Goal: Task Accomplishment & Management: Complete application form

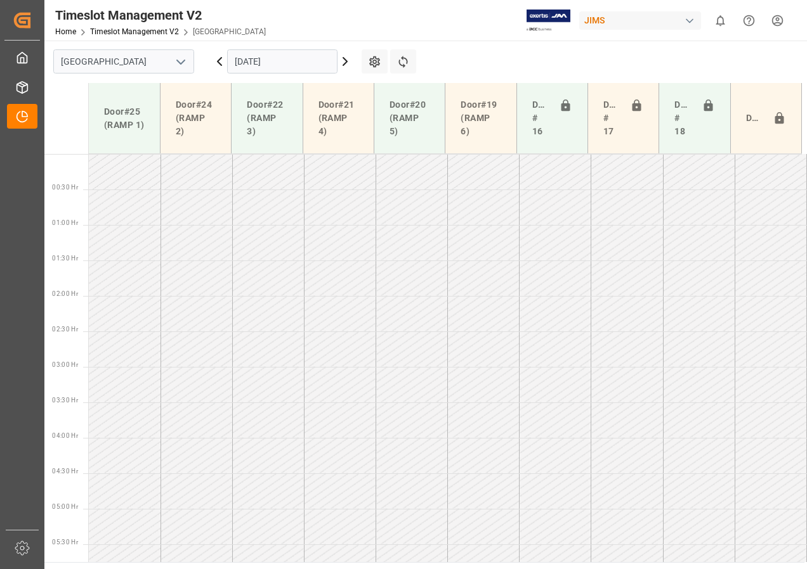
scroll to position [318, 0]
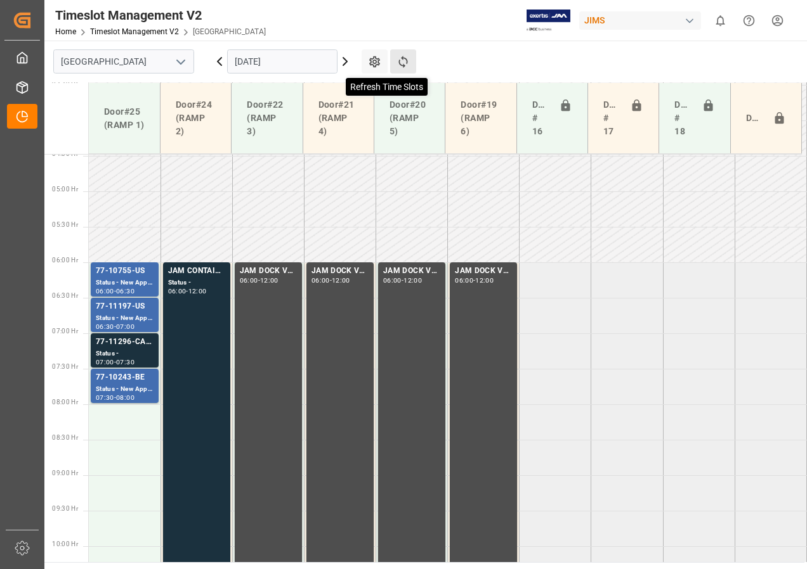
click at [402, 62] on icon at bounding box center [402, 61] width 13 height 13
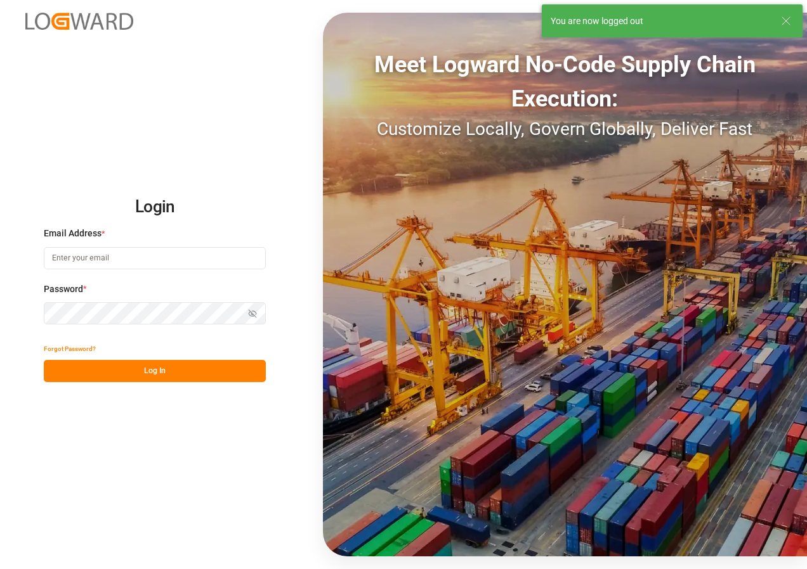
type input "[EMAIL_ADDRESS][DOMAIN_NAME]"
click at [145, 370] on button "Log In" at bounding box center [155, 371] width 222 height 22
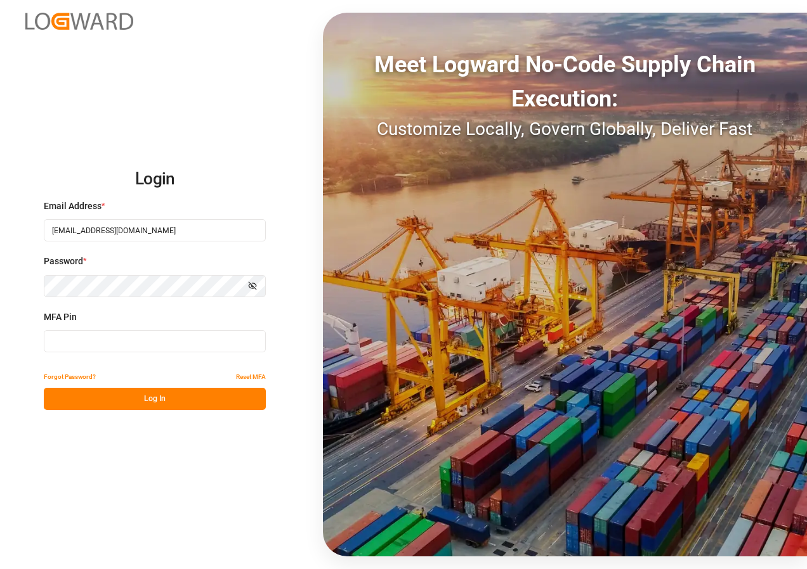
click at [130, 341] on input at bounding box center [155, 341] width 222 height 22
type input "520061"
click at [128, 396] on button "Log In" at bounding box center [155, 399] width 222 height 22
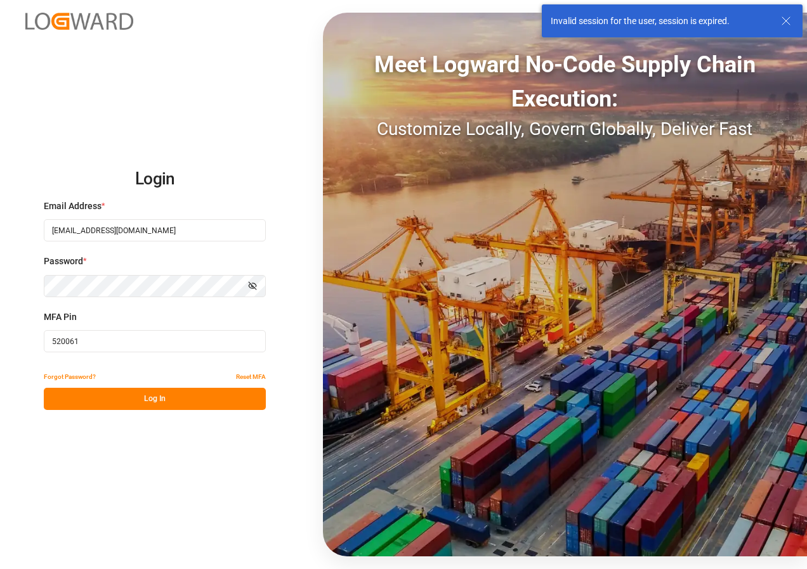
click at [165, 399] on button "Log In" at bounding box center [155, 399] width 222 height 22
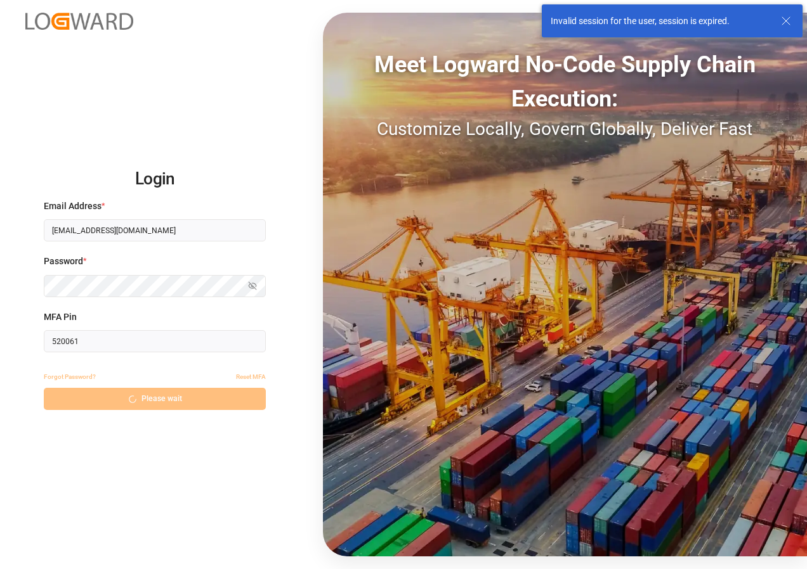
click at [165, 399] on div "Forgot Password? Reset MFA Please wait" at bounding box center [155, 388] width 222 height 44
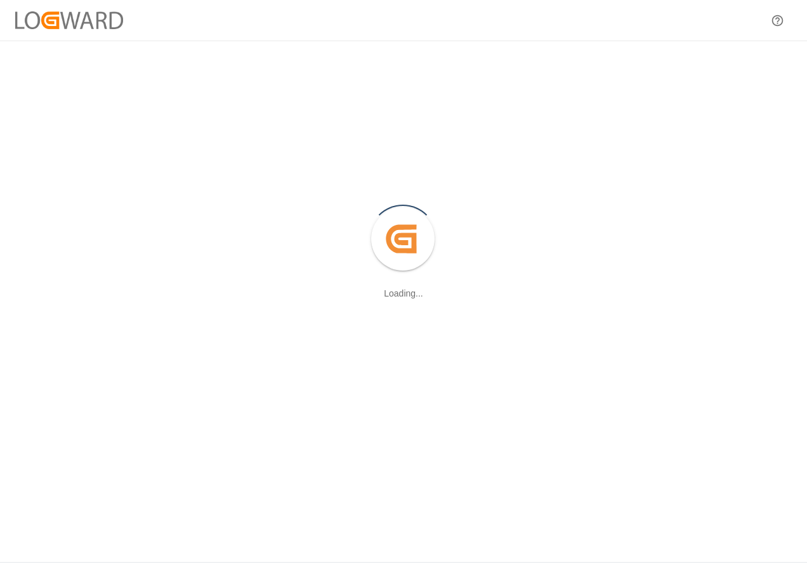
click at [405, 237] on icon at bounding box center [401, 238] width 30 height 29
drag, startPoint x: 724, startPoint y: 3, endPoint x: 272, endPoint y: 275, distance: 527.3
click at [295, 275] on div "Created by potrace 1.15, written by [PERSON_NAME] [DATE]-[DATE] Loading..." at bounding box center [403, 240] width 807 height 399
click at [727, 20] on div at bounding box center [700, 21] width 107 height 22
click at [626, 154] on div "Created by potrace 1.15, written by Peter Selinger 2001-2017 Loading..." at bounding box center [403, 240] width 807 height 399
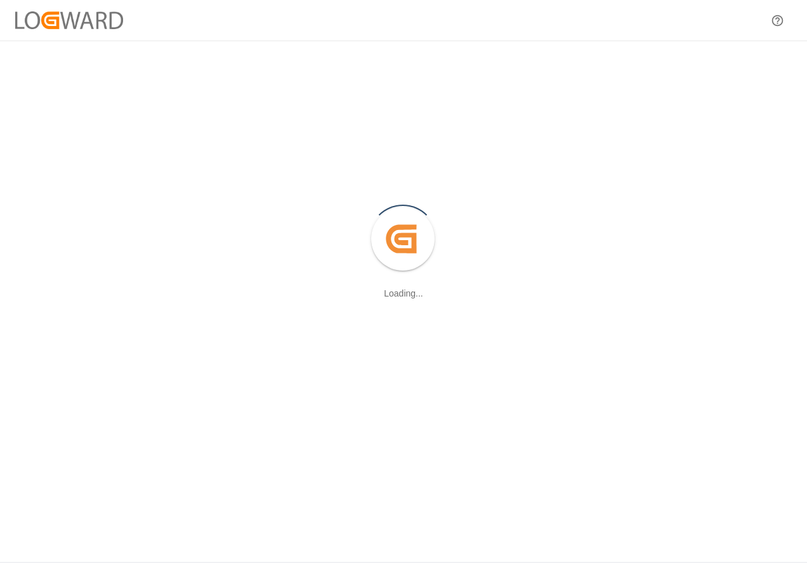
click at [625, 155] on div "Created by potrace 1.15, written by Peter Selinger 2001-2017 Loading..." at bounding box center [403, 240] width 807 height 399
click at [624, 155] on div "Created by potrace 1.15, written by Peter Selinger 2001-2017 Loading..." at bounding box center [403, 240] width 807 height 399
click at [503, 141] on div "Created by potrace 1.15, written by Peter Selinger 2001-2017 Loading..." at bounding box center [403, 240] width 807 height 399
click at [774, 21] on icon "Help Center" at bounding box center [776, 20] width 13 height 13
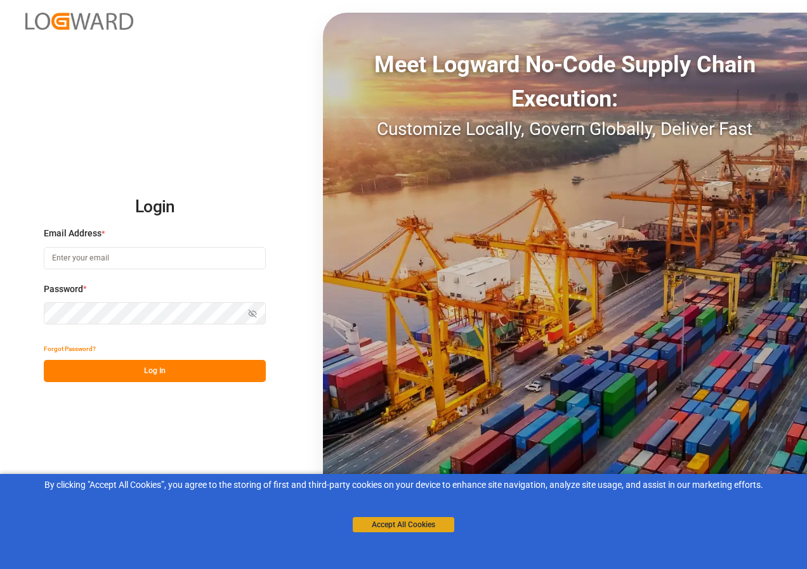
type input "[EMAIL_ADDRESS][DOMAIN_NAME]"
click at [402, 526] on button "Accept All Cookies" at bounding box center [403, 524] width 101 height 15
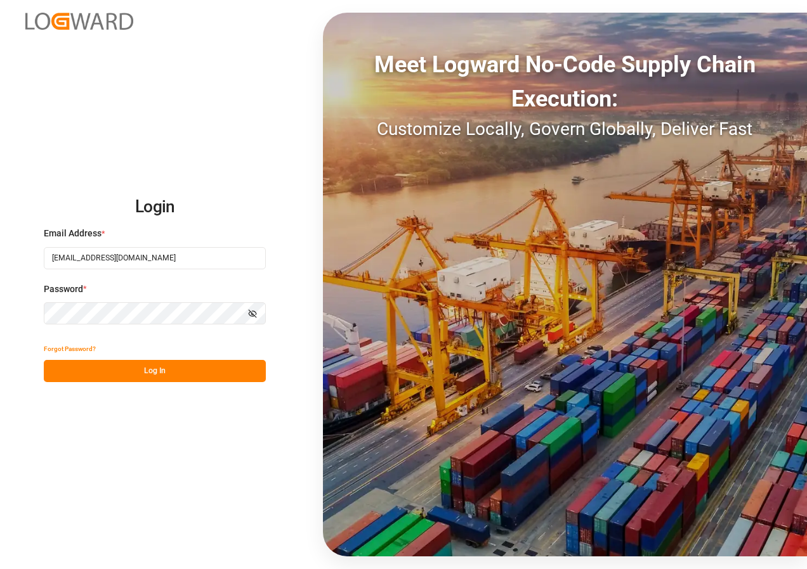
click at [141, 373] on button "Log In" at bounding box center [155, 371] width 222 height 22
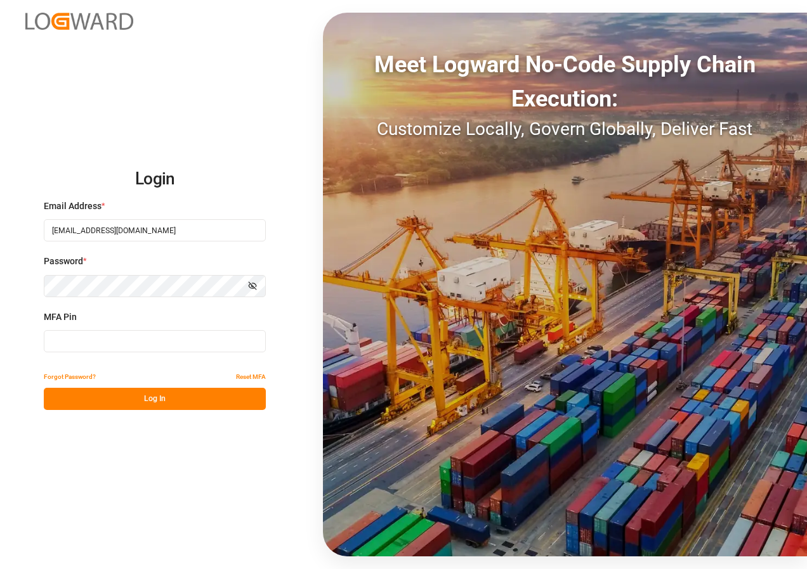
click at [96, 344] on input at bounding box center [155, 341] width 222 height 22
type input "992506"
click at [144, 403] on button "Log In" at bounding box center [155, 399] width 222 height 22
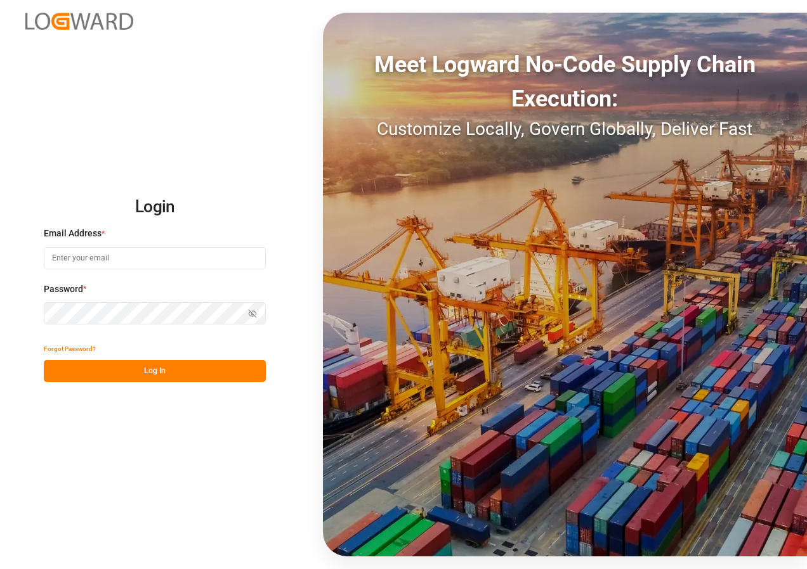
type input "[EMAIL_ADDRESS][DOMAIN_NAME]"
click at [162, 372] on button "Log In" at bounding box center [155, 371] width 222 height 22
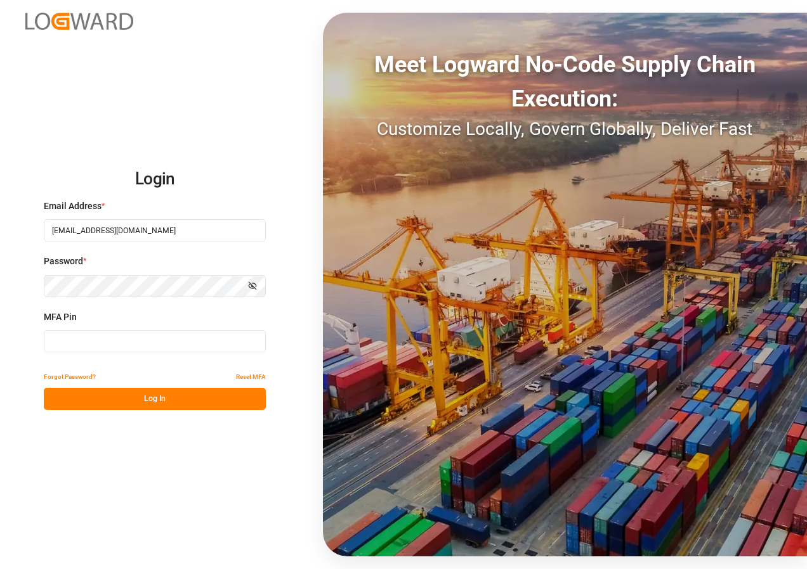
click at [93, 344] on input at bounding box center [155, 341] width 222 height 22
type input "992506"
click at [139, 401] on button "Log In" at bounding box center [155, 399] width 222 height 22
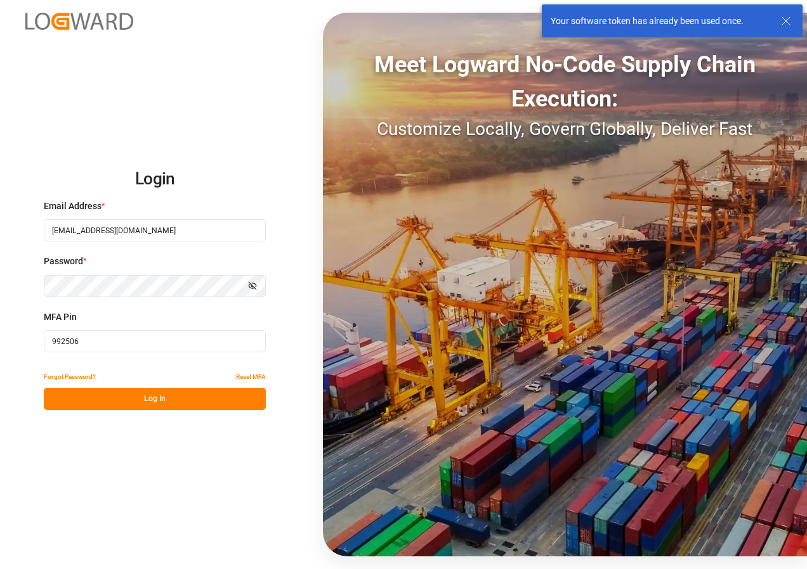
click at [139, 401] on button "Log In" at bounding box center [155, 399] width 222 height 22
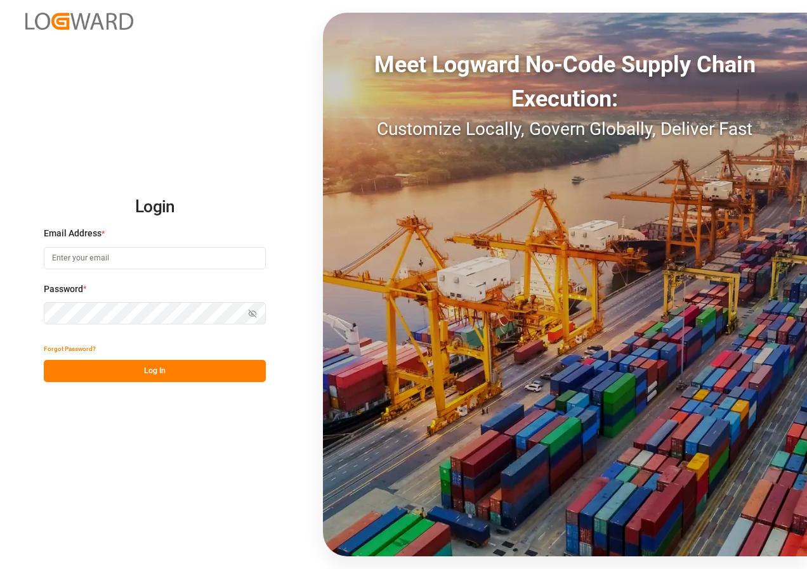
type input "[EMAIL_ADDRESS][DOMAIN_NAME]"
click at [253, 313] on div "Show password" at bounding box center [155, 313] width 222 height 22
click at [252, 313] on icon "button" at bounding box center [252, 313] width 9 height 9
click at [253, 314] on icon "button" at bounding box center [252, 313] width 9 height 9
click at [145, 373] on button "Log In" at bounding box center [155, 371] width 222 height 22
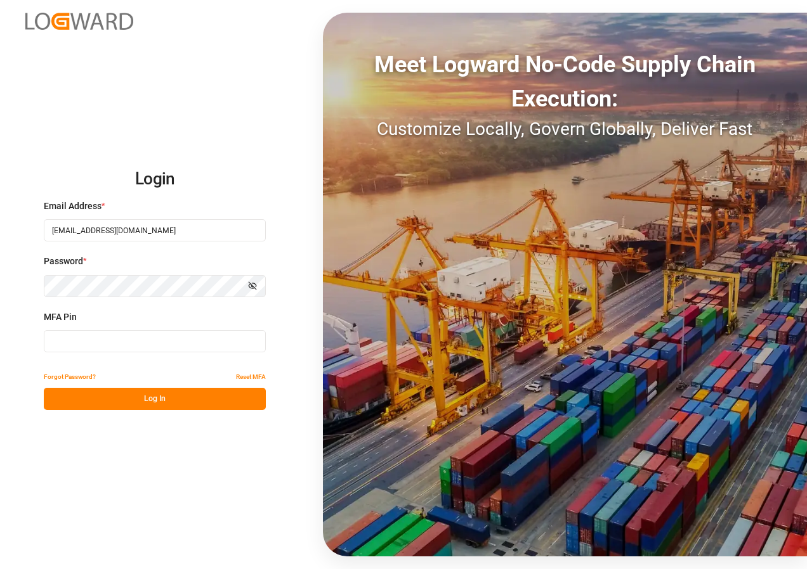
click at [74, 341] on input at bounding box center [155, 341] width 222 height 22
type input "362889"
click at [144, 399] on button "Log In" at bounding box center [155, 399] width 222 height 22
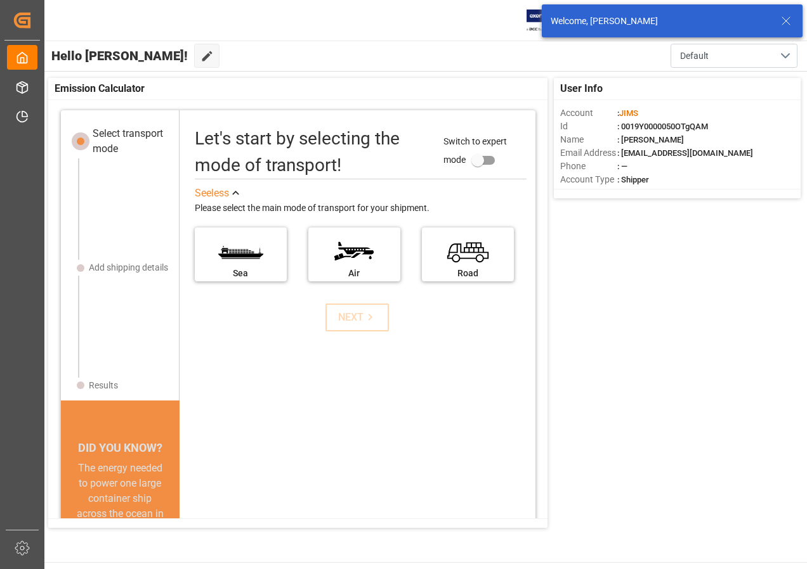
click at [785, 16] on icon at bounding box center [785, 20] width 15 height 15
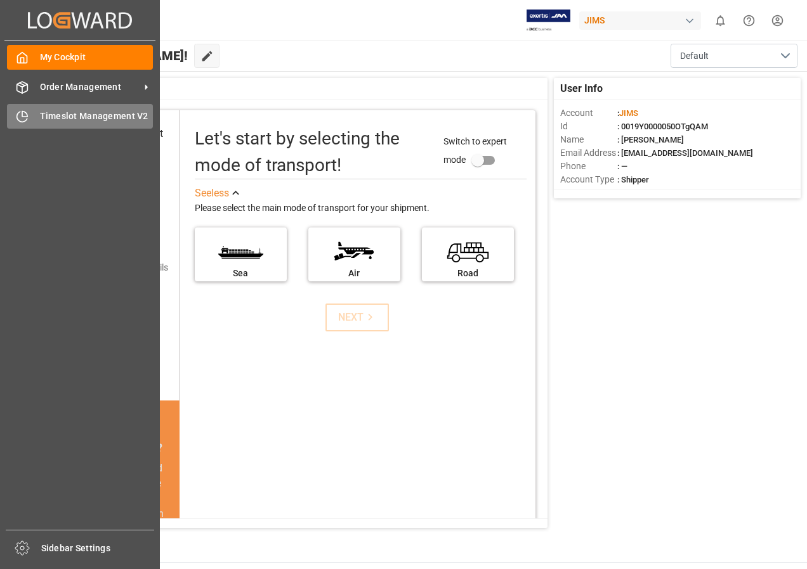
click at [88, 112] on span "Timeslot Management V2" at bounding box center [97, 116] width 114 height 13
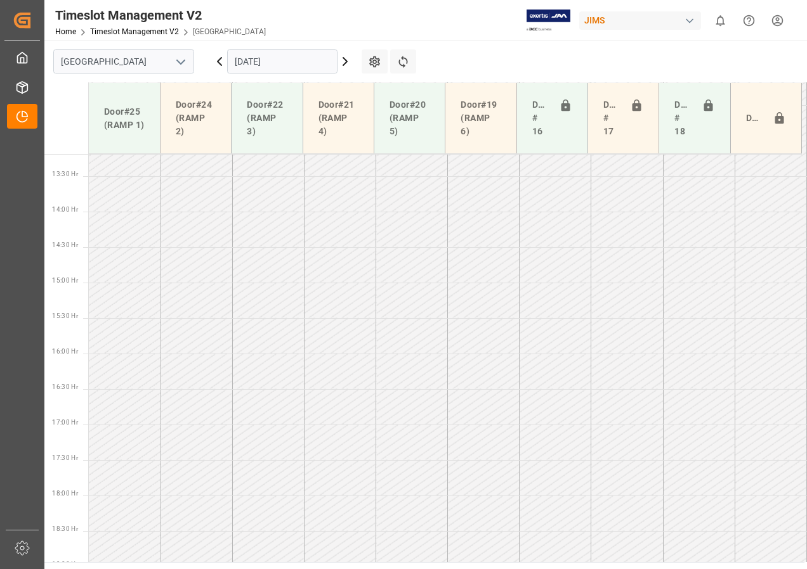
scroll to position [810, 0]
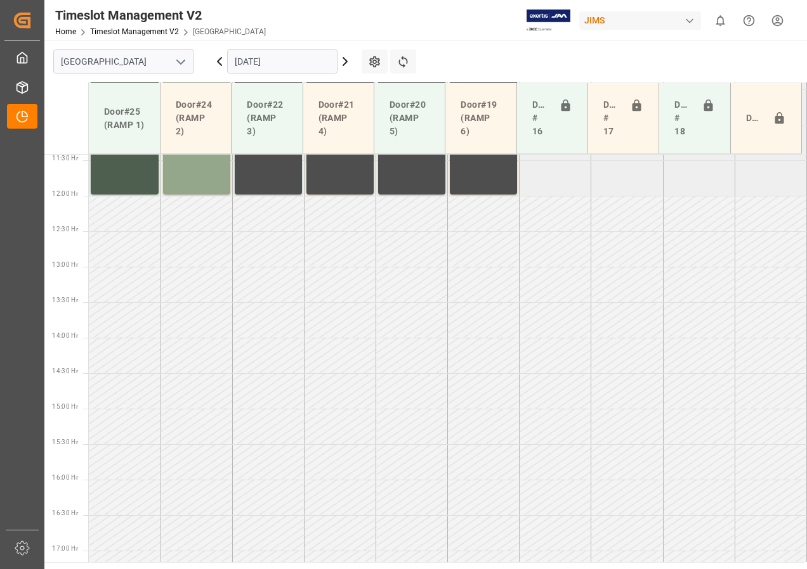
click at [346, 62] on icon at bounding box center [345, 62] width 4 height 8
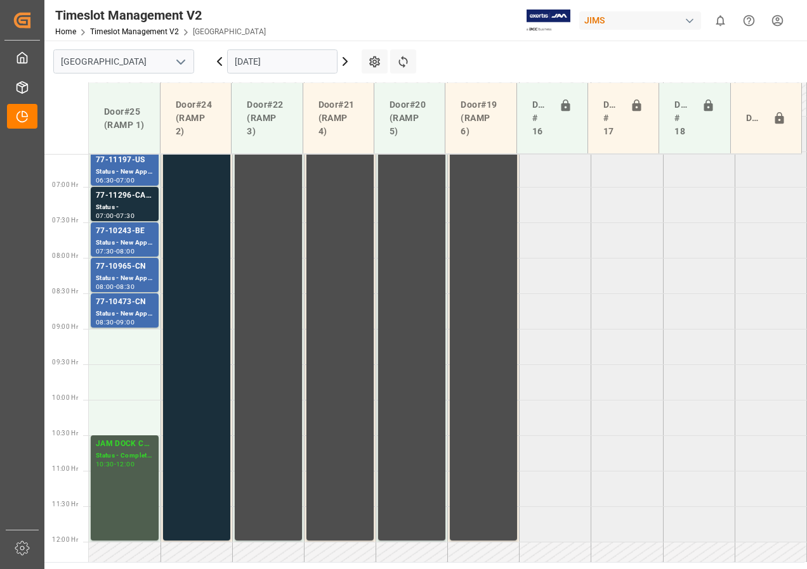
scroll to position [465, 0]
click at [127, 445] on div "JAM DOCK CONTROL/MONTH END" at bounding box center [125, 444] width 58 height 13
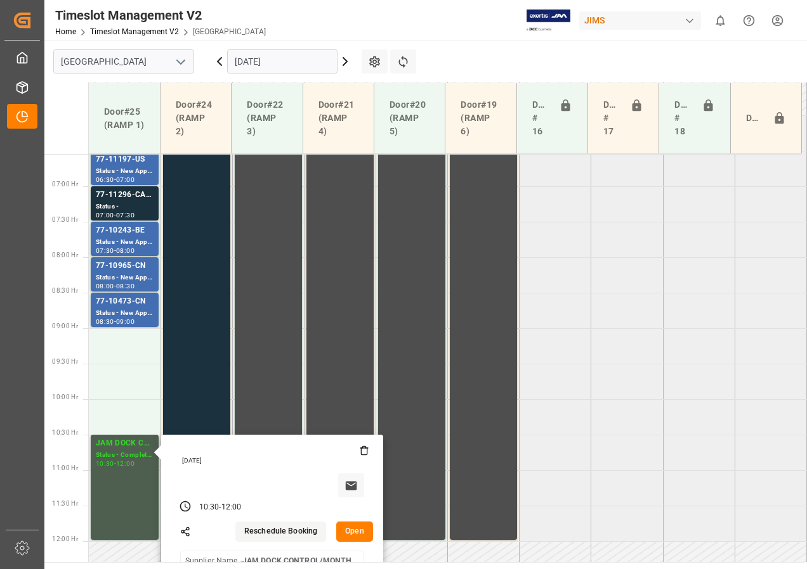
click at [348, 529] on button "Open" at bounding box center [354, 532] width 37 height 20
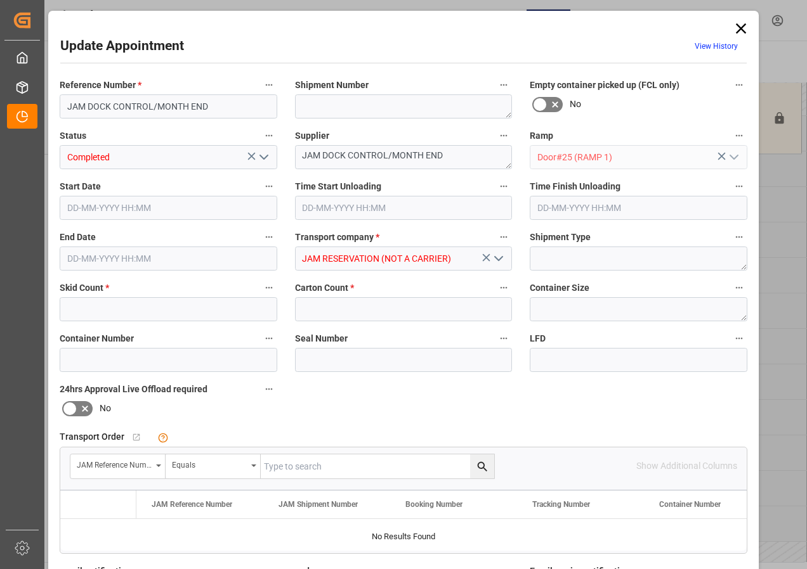
type input "0"
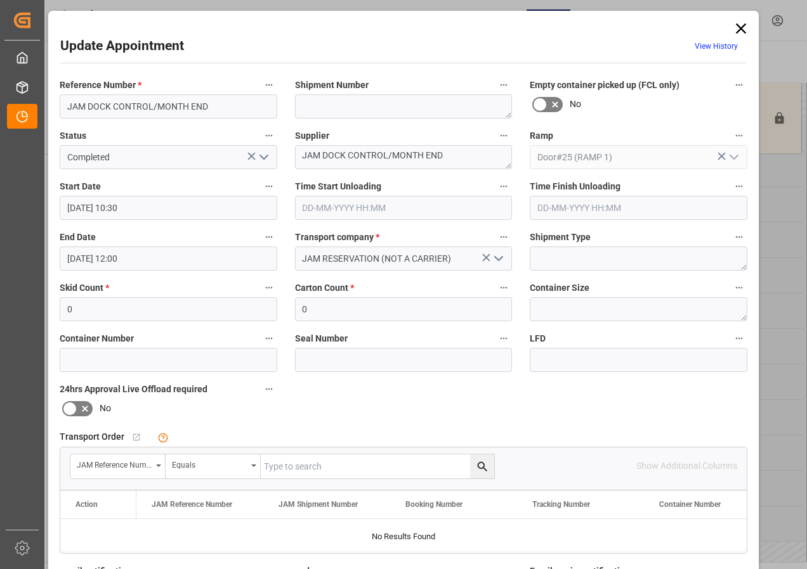
type input "[DATE] 10:30"
type input "[DATE] 12:00"
type input "[DATE] 12:52"
click at [116, 208] on input "[DATE] 10:30" at bounding box center [168, 208] width 217 height 24
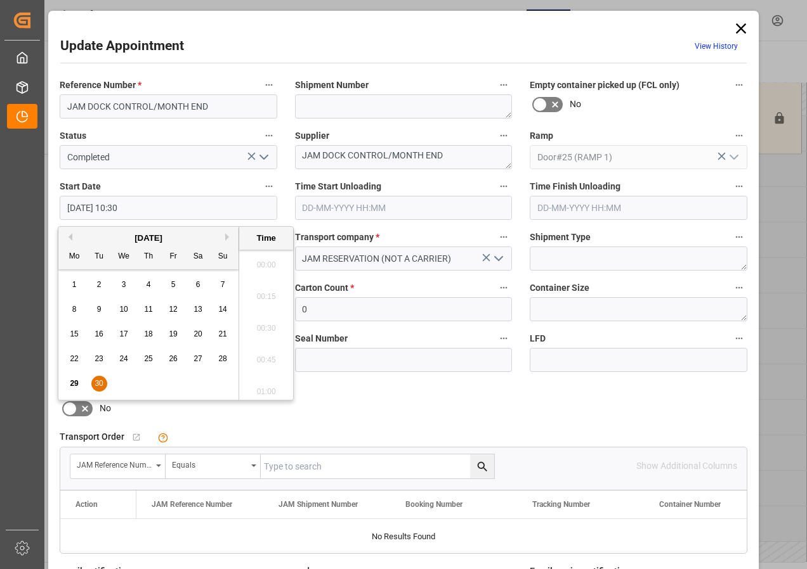
scroll to position [1273, 0]
click at [99, 381] on span "30" at bounding box center [98, 383] width 8 height 9
click at [255, 258] on li "10:00" at bounding box center [266, 261] width 54 height 32
type input "[DATE] 10:00"
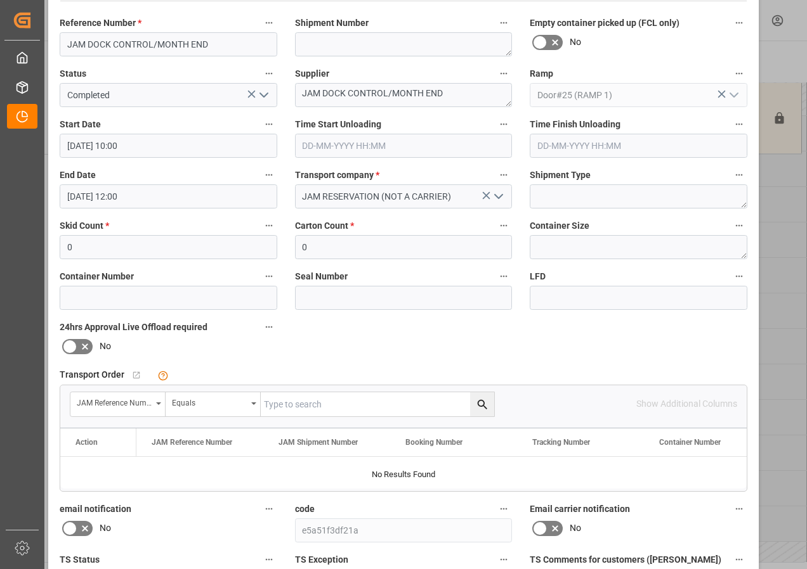
scroll to position [190, 0]
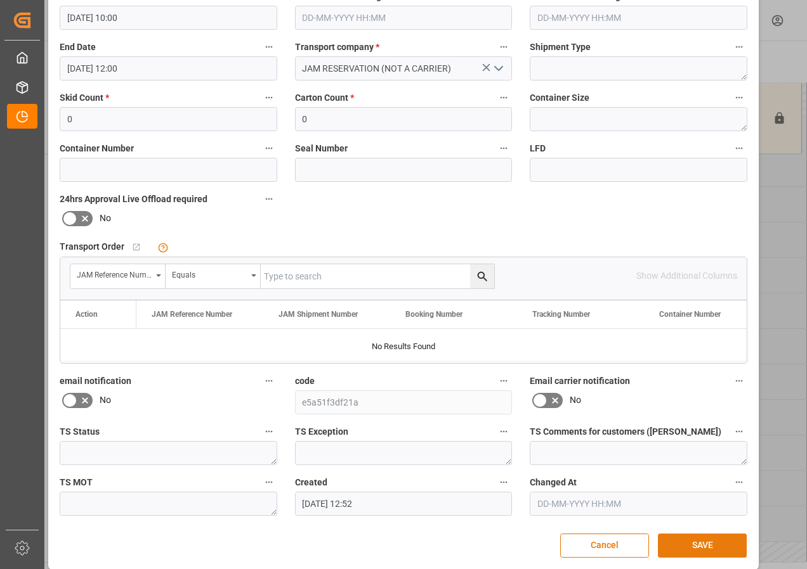
click at [701, 547] on button "SAVE" at bounding box center [702, 546] width 89 height 24
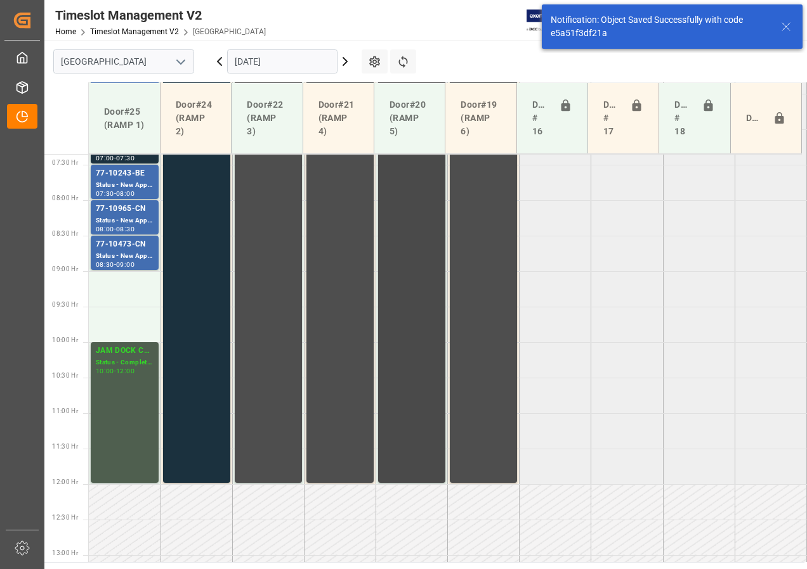
scroll to position [460, 0]
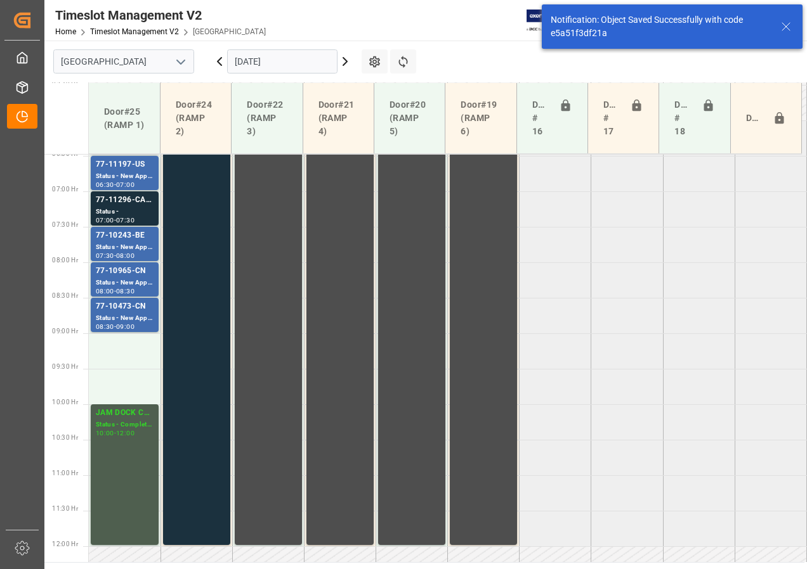
click at [342, 61] on icon at bounding box center [344, 61] width 15 height 15
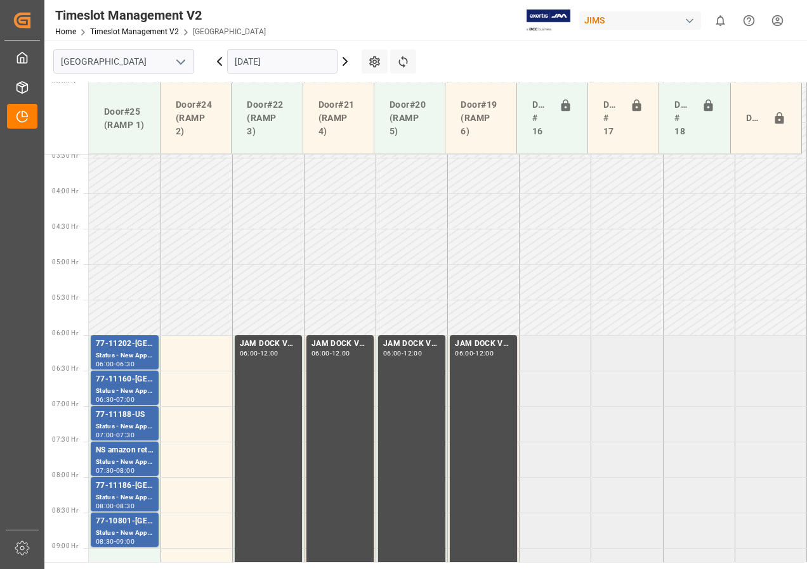
scroll to position [562, 0]
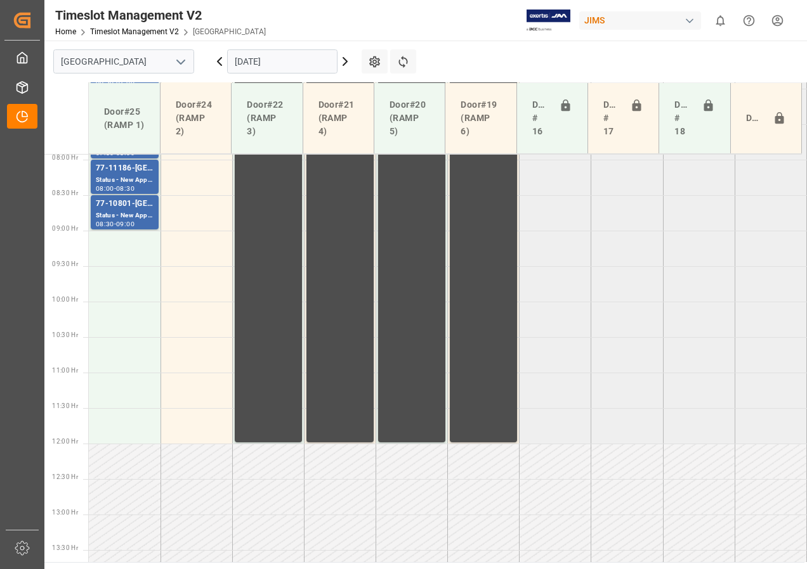
click at [342, 61] on icon at bounding box center [344, 61] width 15 height 15
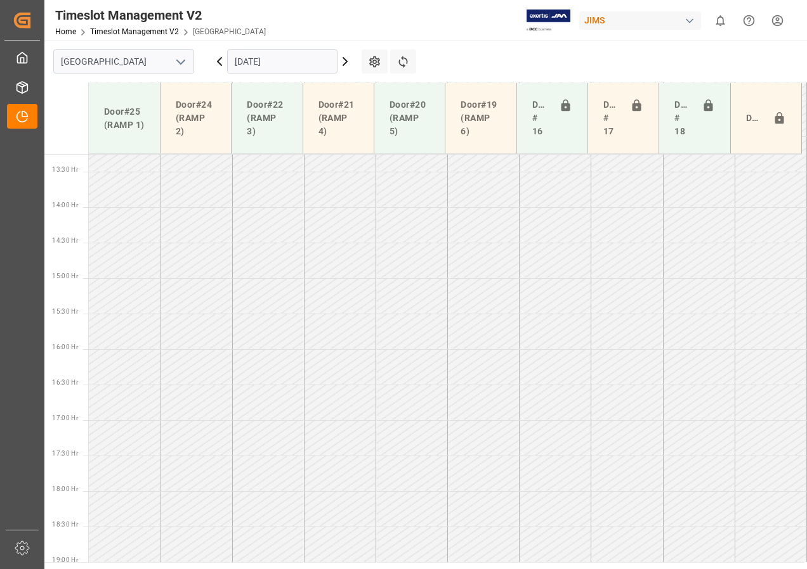
scroll to position [1110, 0]
click at [217, 58] on icon at bounding box center [219, 61] width 15 height 15
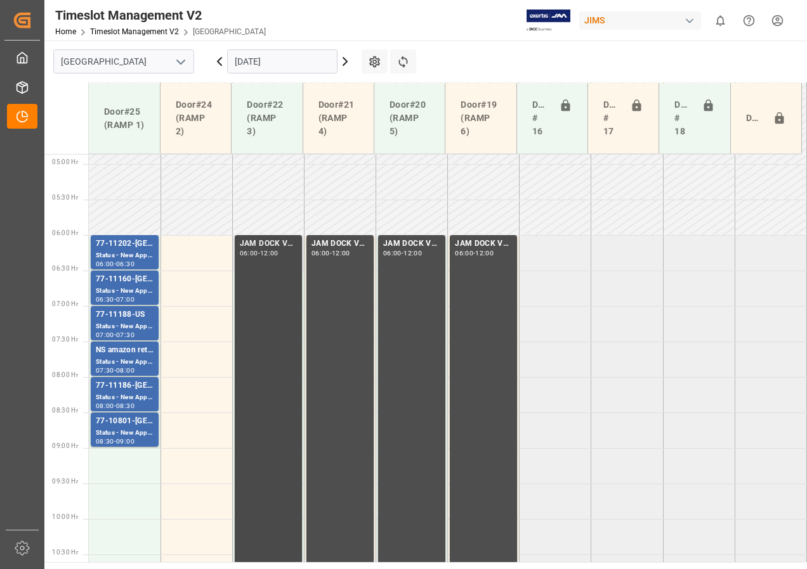
scroll to position [311, 0]
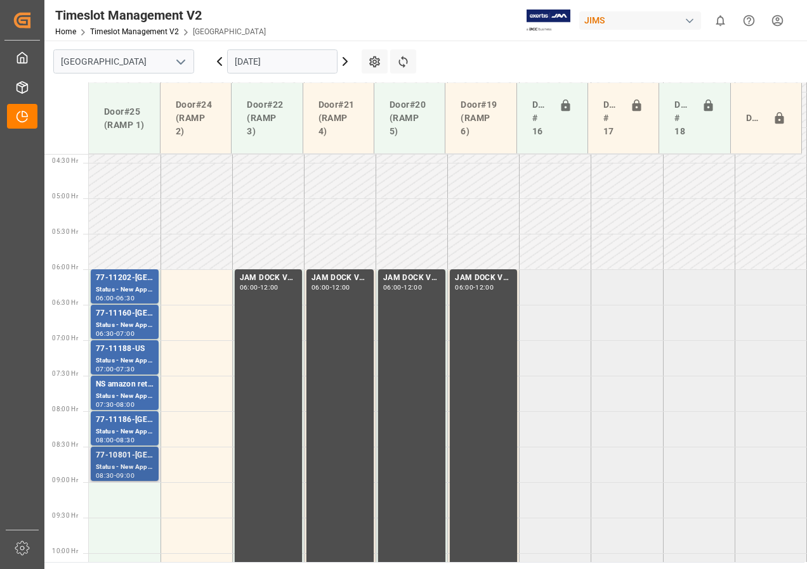
click at [129, 458] on div "77-10801-[GEOGRAPHIC_DATA]" at bounding box center [125, 456] width 58 height 13
click at [201, 287] on td at bounding box center [196, 287] width 72 height 36
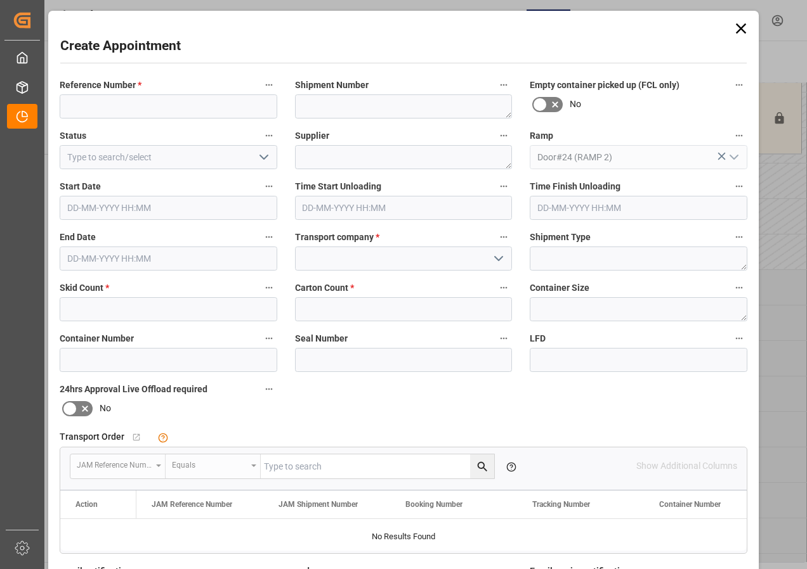
type input "[DATE] 06:00"
type input "[DATE] 06:30"
click at [89, 107] on input at bounding box center [168, 106] width 217 height 24
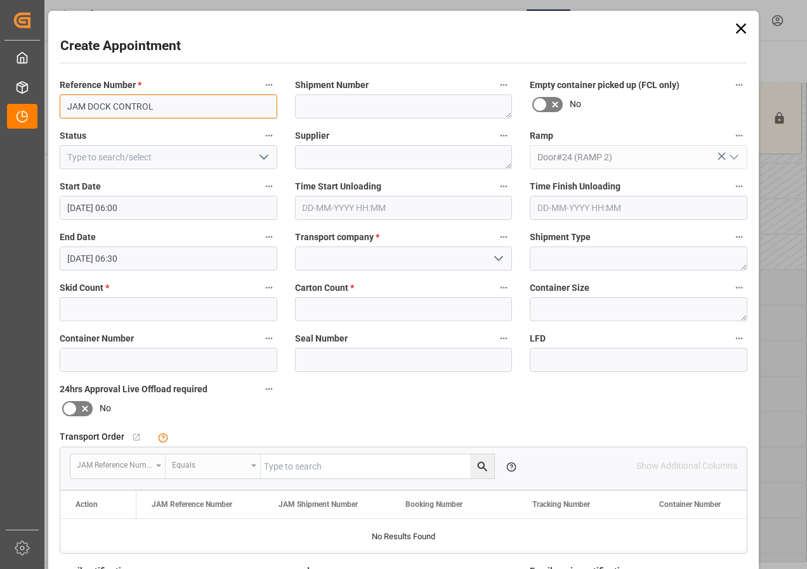
drag, startPoint x: 157, startPoint y: 107, endPoint x: 46, endPoint y: 112, distance: 111.7
click at [60, 108] on input "JAM DOCK CONTROL" at bounding box center [168, 106] width 217 height 24
type input "JAM DOCK CONTROL"
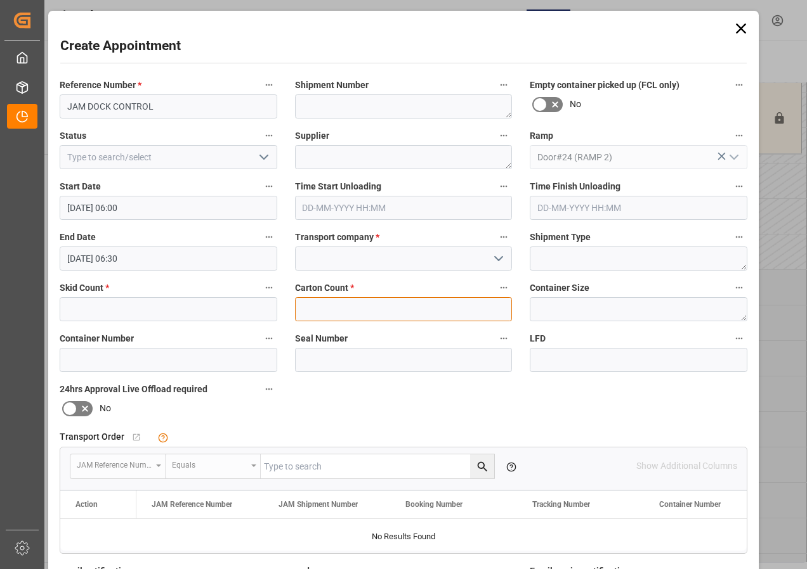
click at [319, 308] on input "text" at bounding box center [403, 309] width 217 height 24
paste input "text"
type input "0"
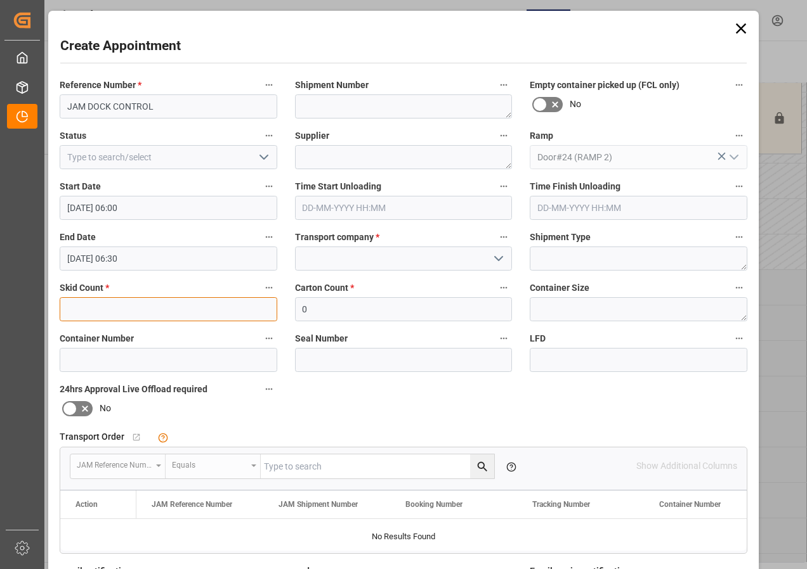
click at [164, 310] on input "text" at bounding box center [168, 309] width 217 height 24
type input "0"
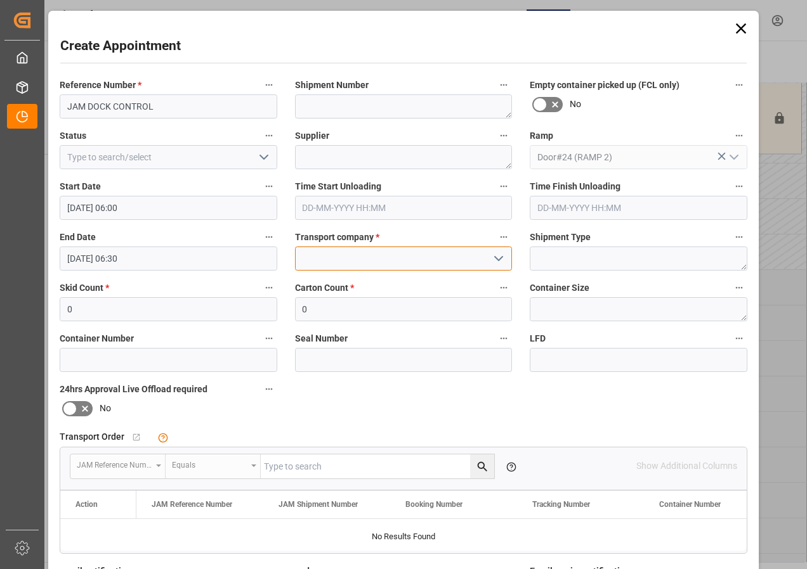
click at [311, 255] on input at bounding box center [403, 259] width 217 height 24
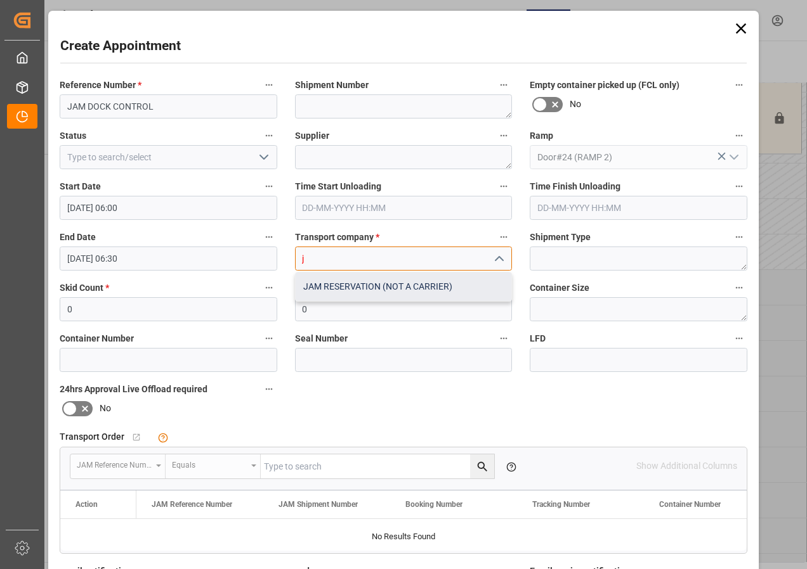
click at [327, 285] on div "JAM RESERVATION (NOT A CARRIER)" at bounding box center [403, 287] width 216 height 29
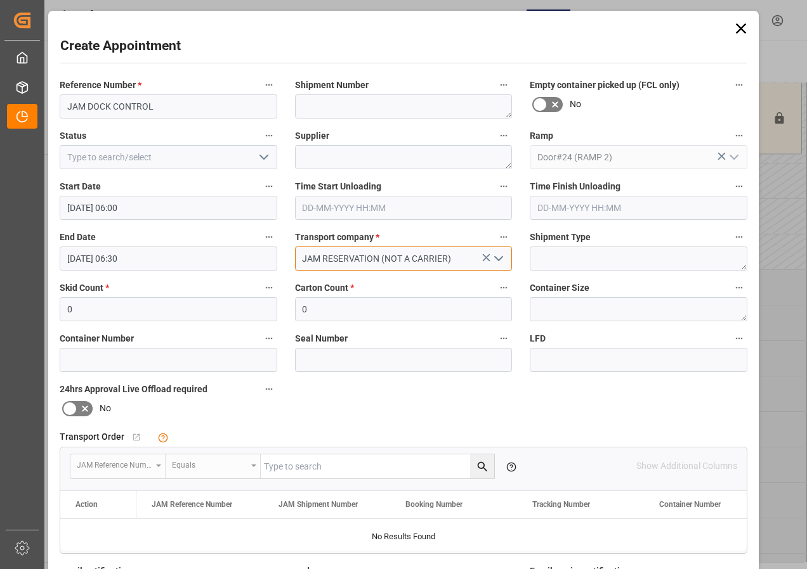
type input "JAM RESERVATION (NOT A CARRIER)"
click at [105, 258] on input "[DATE] 06:30" at bounding box center [168, 259] width 217 height 24
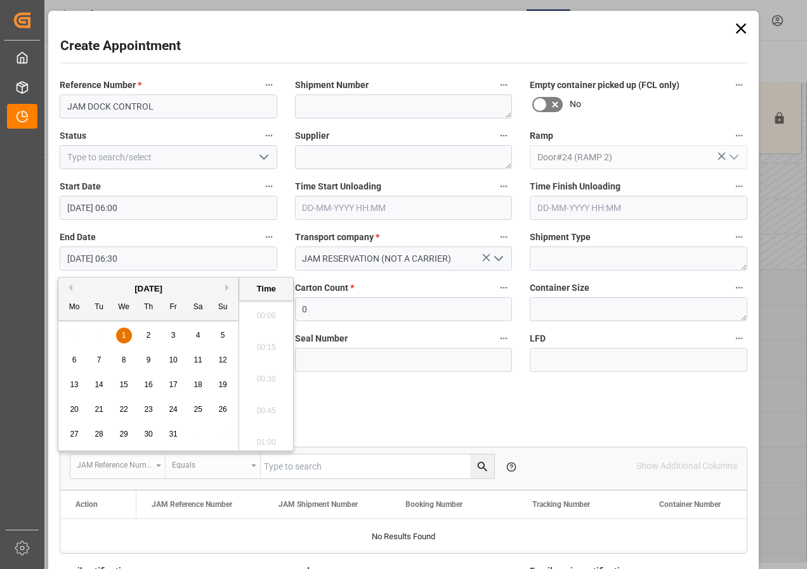
scroll to position [765, 0]
click at [122, 332] on span "1" at bounding box center [124, 335] width 4 height 9
click at [259, 376] on li "12:00" at bounding box center [266, 376] width 54 height 32
type input "[DATE] 12:00"
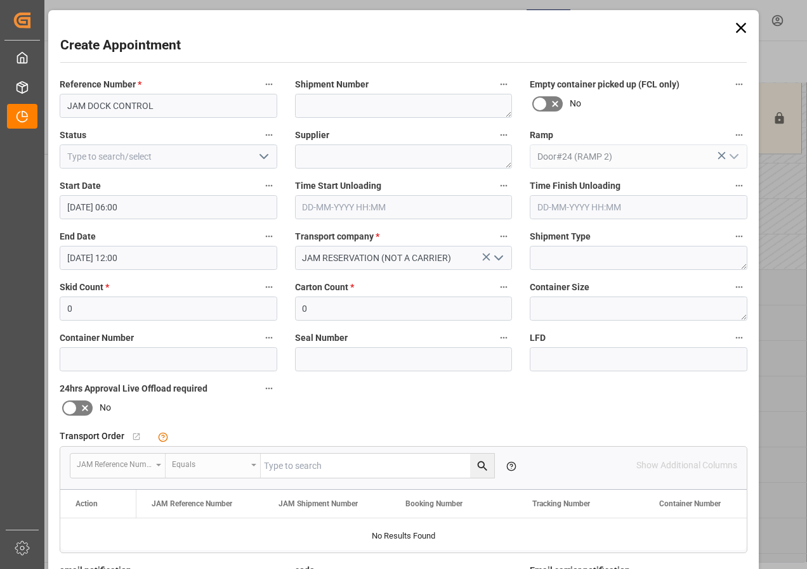
scroll to position [0, 0]
click at [259, 153] on icon "open menu" at bounding box center [263, 157] width 15 height 15
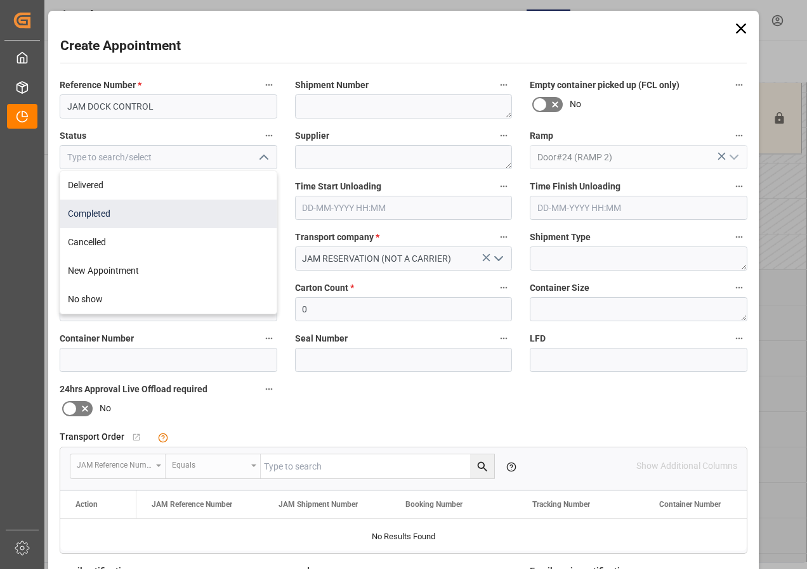
click at [95, 213] on div "Completed" at bounding box center [168, 214] width 216 height 29
type input "Completed"
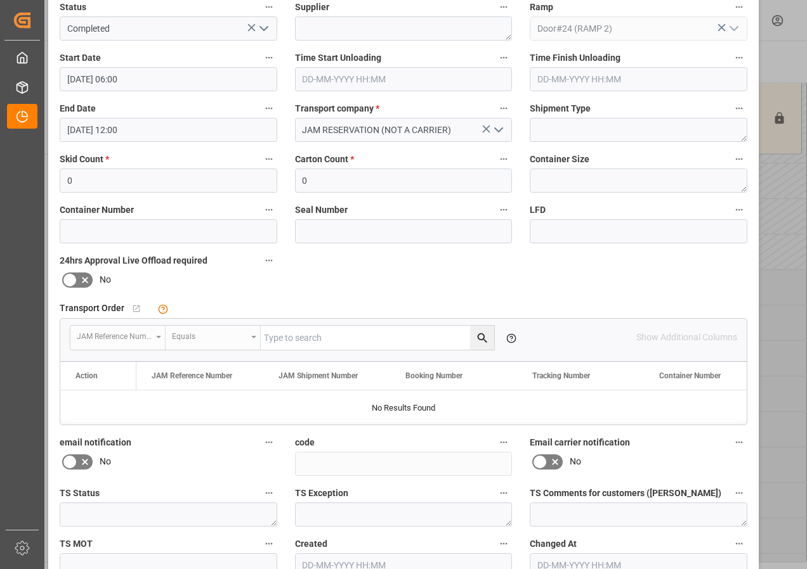
scroll to position [190, 0]
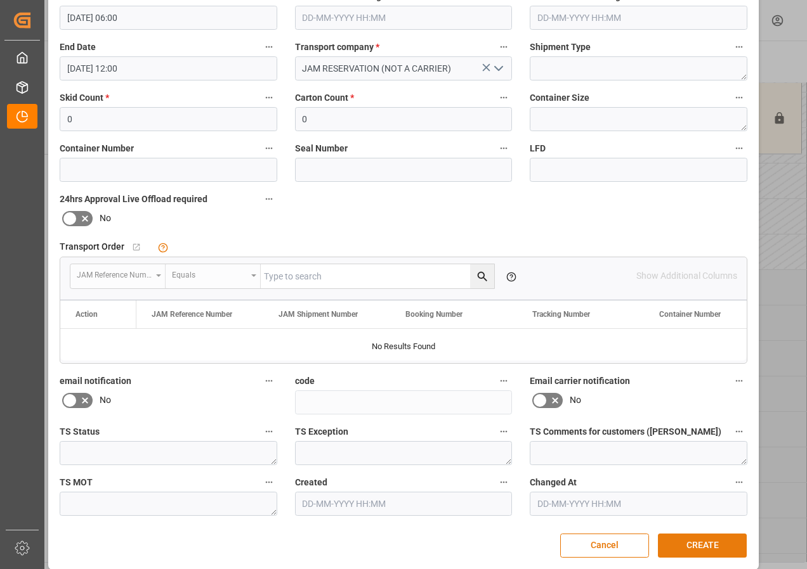
click at [676, 542] on button "CREATE" at bounding box center [702, 546] width 89 height 24
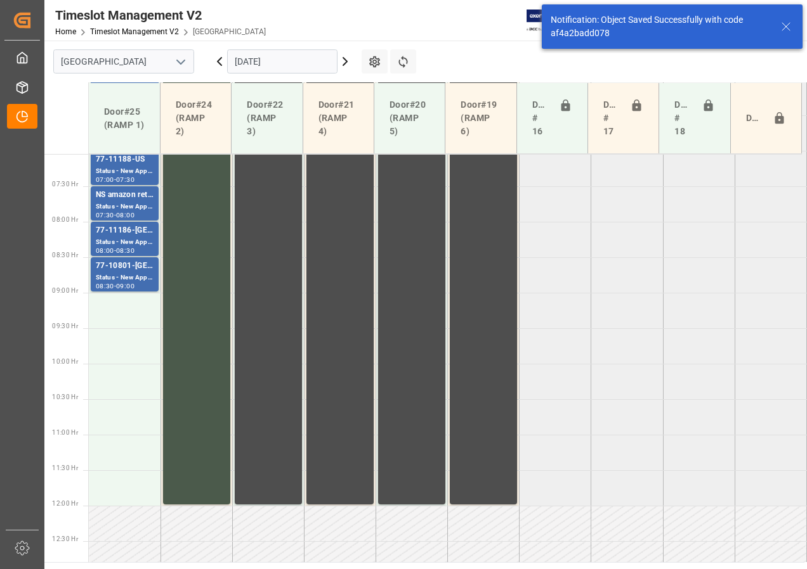
scroll to position [373, 0]
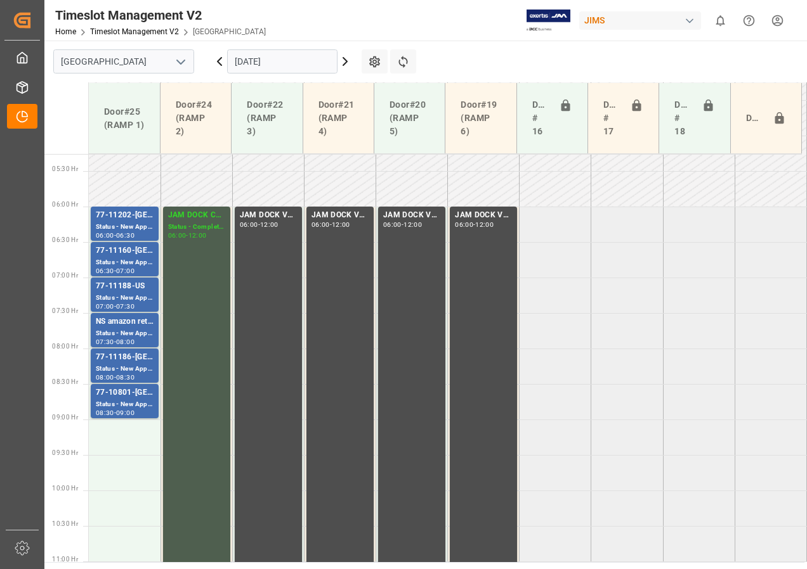
click at [217, 60] on icon at bounding box center [219, 61] width 15 height 15
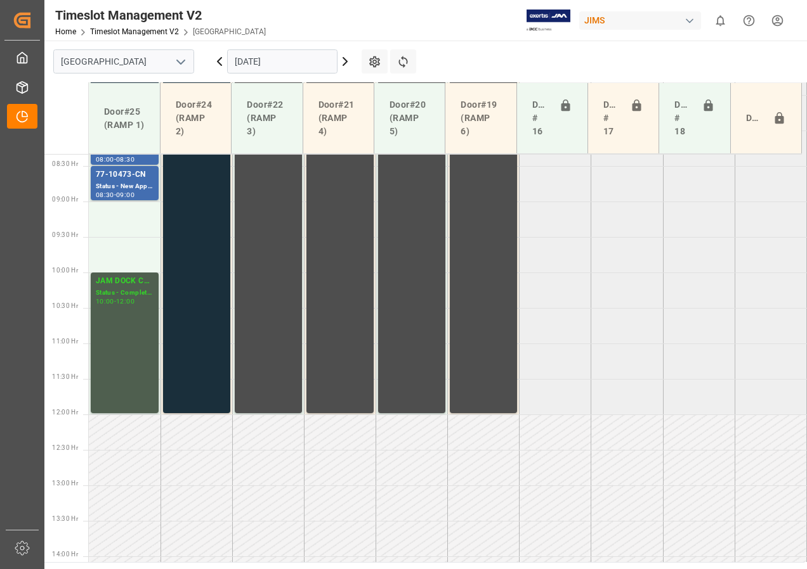
scroll to position [401, 0]
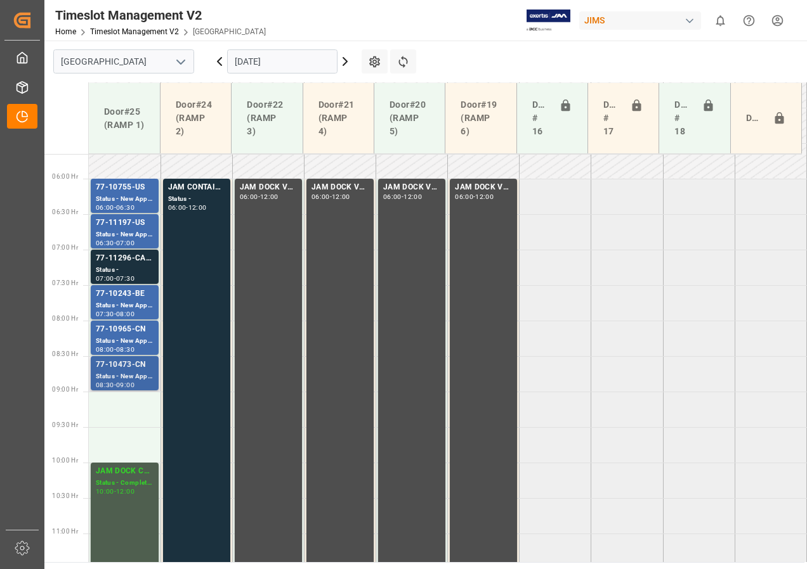
click at [140, 370] on div "77-10473-CN" at bounding box center [125, 365] width 58 height 13
click at [134, 333] on div "77-10965-CN" at bounding box center [125, 329] width 58 height 13
click at [126, 303] on div "Status - New Appointment" at bounding box center [125, 306] width 58 height 11
click at [131, 263] on div "77-11296-CA SHIP#/M" at bounding box center [125, 258] width 58 height 13
click at [124, 223] on div "77-11197-US" at bounding box center [125, 223] width 58 height 13
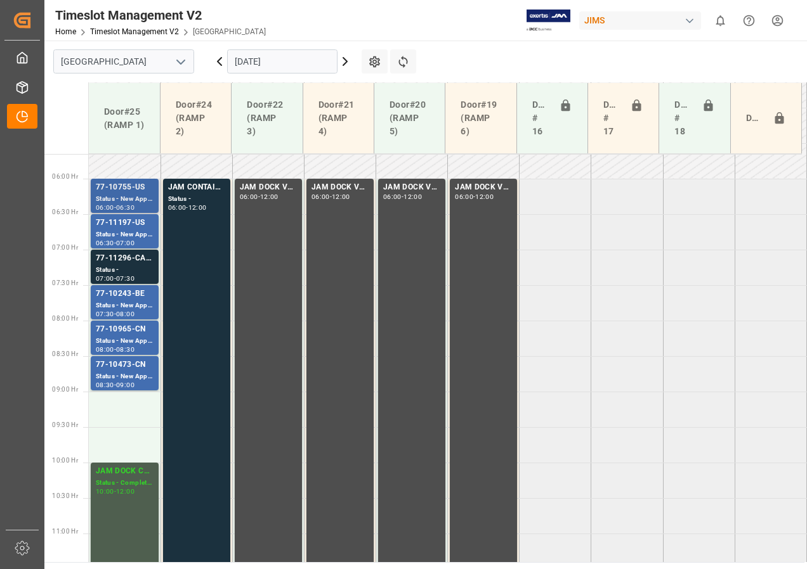
click at [125, 193] on div "77-10755-US" at bounding box center [125, 187] width 58 height 13
